Goal: Navigation & Orientation: Find specific page/section

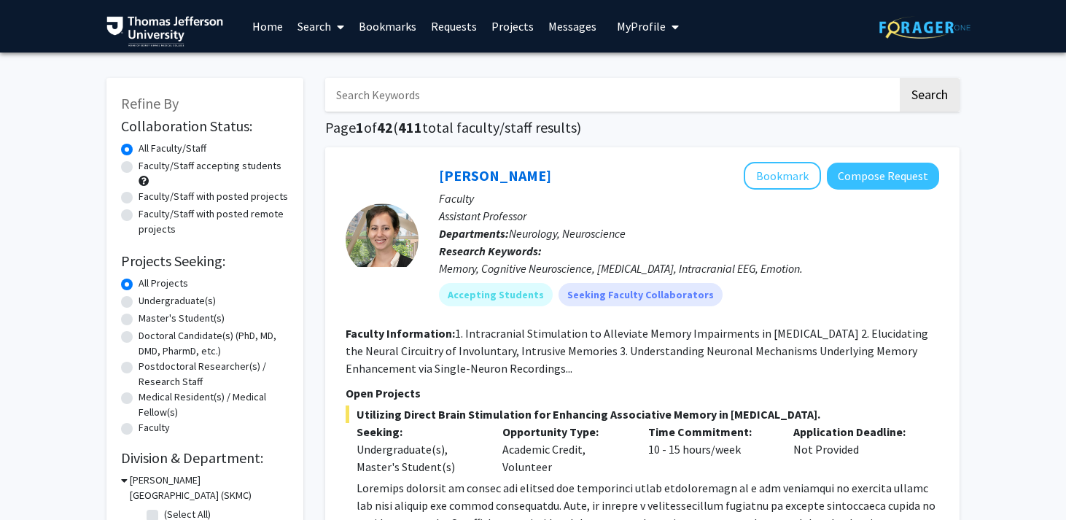
click at [541, 23] on link "Messages" at bounding box center [572, 26] width 63 height 51
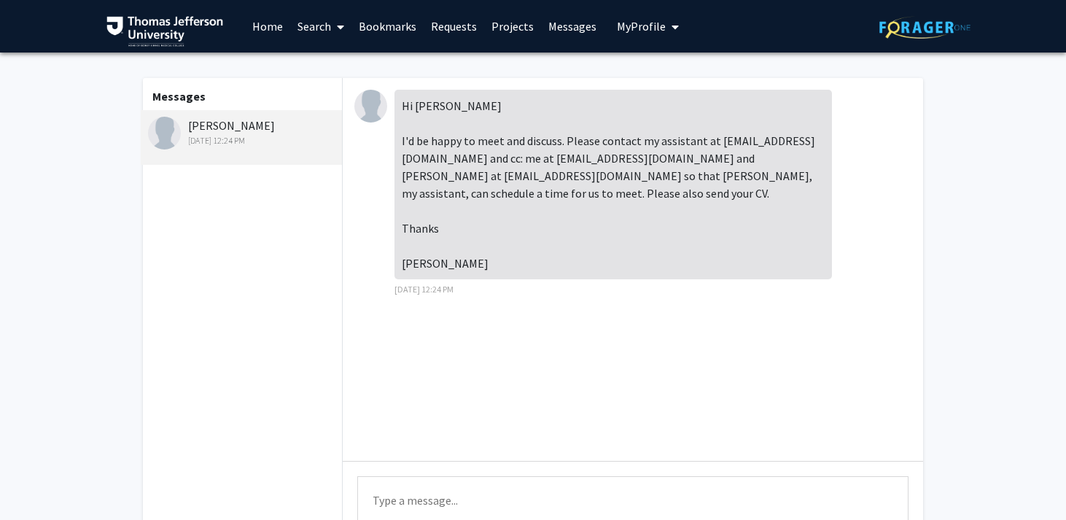
click at [505, 25] on link "Projects" at bounding box center [512, 26] width 57 height 51
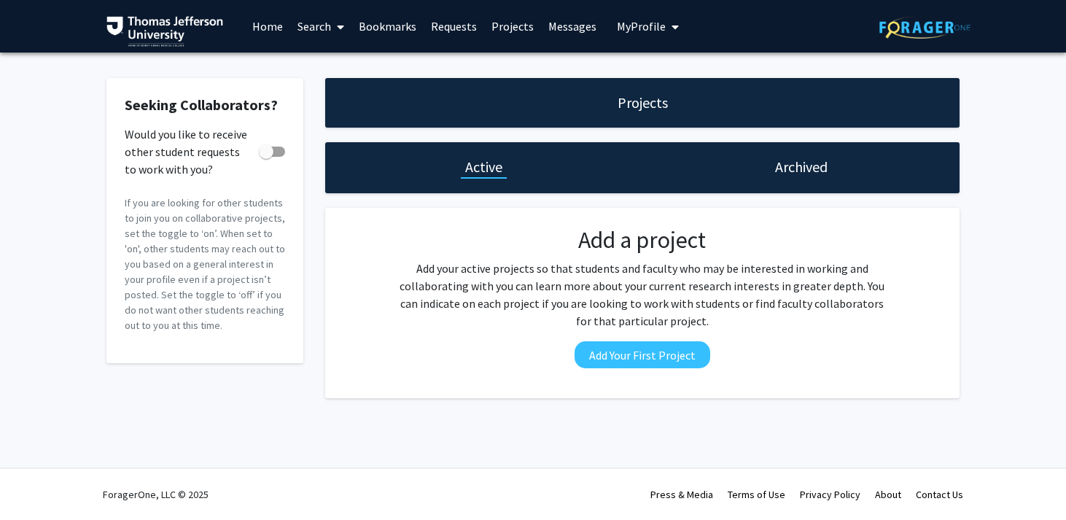
click at [621, 22] on span "My Profile" at bounding box center [641, 26] width 49 height 15
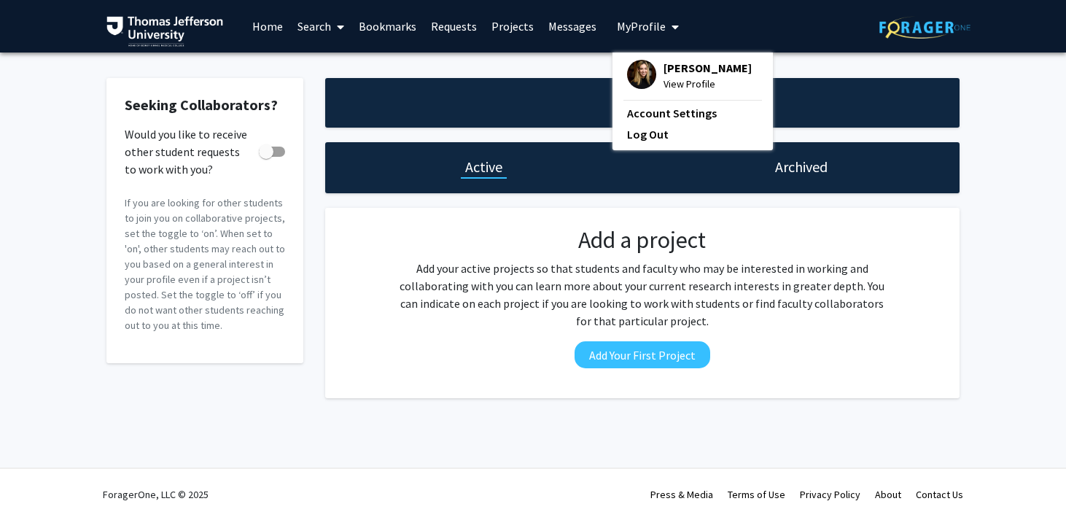
click at [428, 26] on link "Requests" at bounding box center [454, 26] width 61 height 51
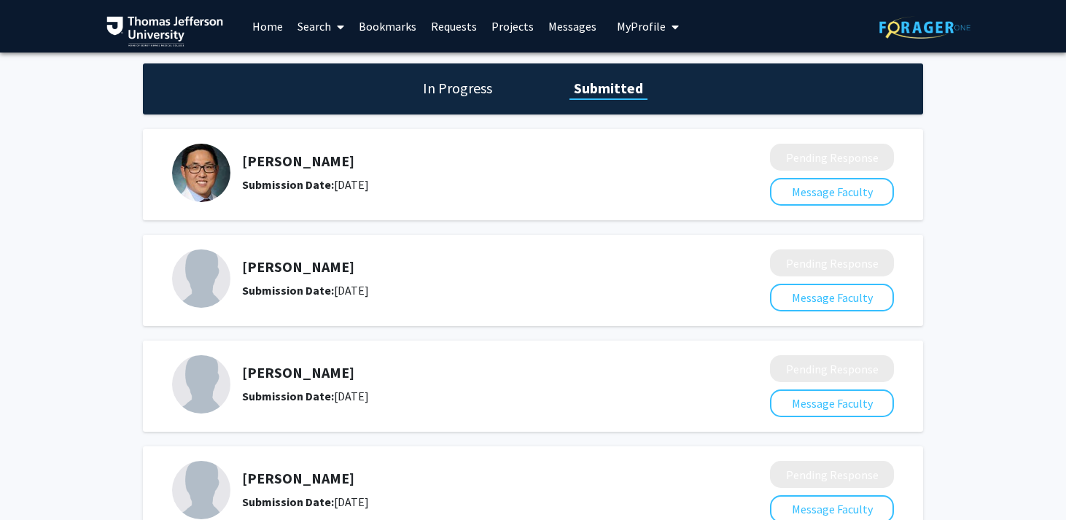
click at [629, 21] on span "My Profile" at bounding box center [641, 26] width 49 height 15
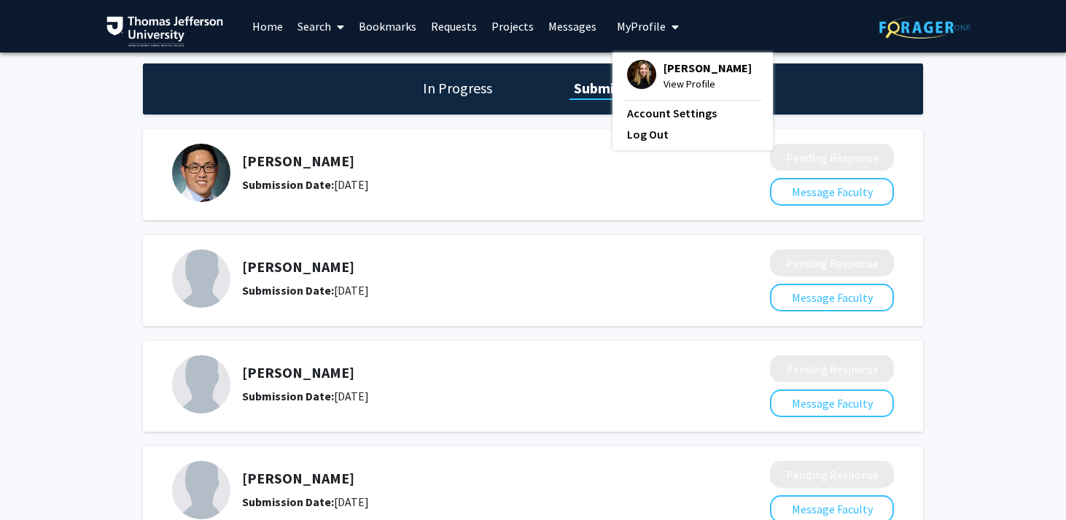
click at [636, 71] on img at bounding box center [641, 74] width 29 height 29
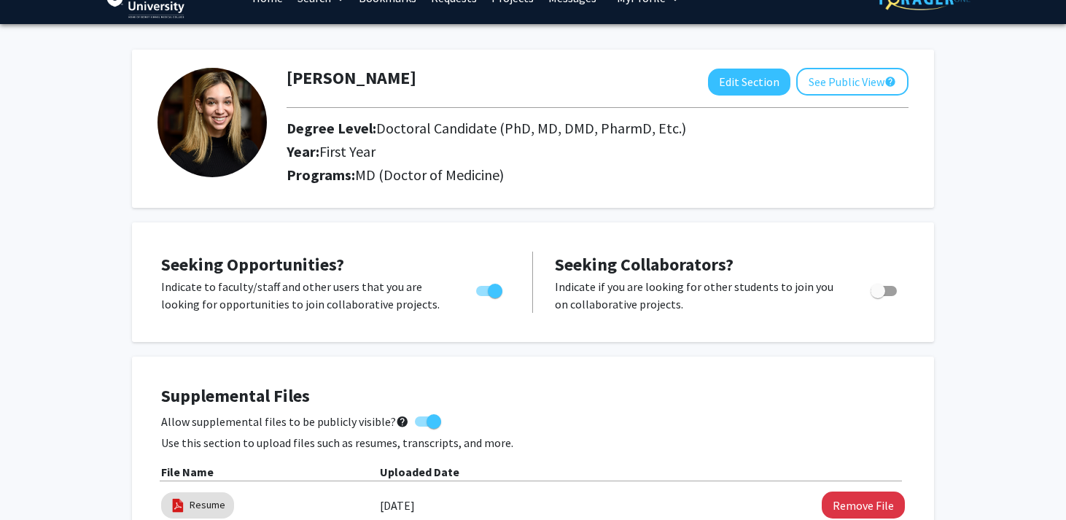
scroll to position [39, 0]
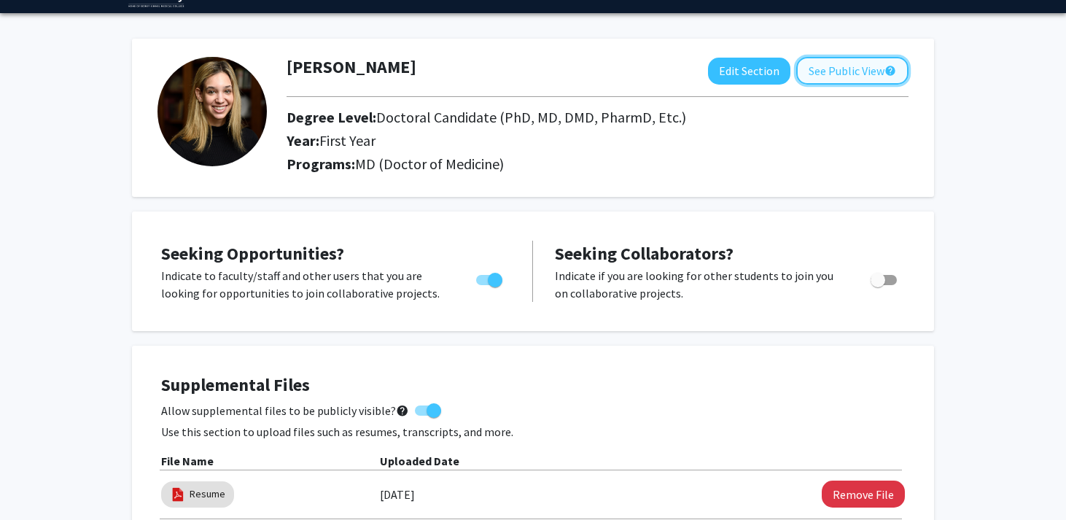
click at [849, 76] on button "See Public View help" at bounding box center [852, 71] width 112 height 28
